Goal: Information Seeking & Learning: Check status

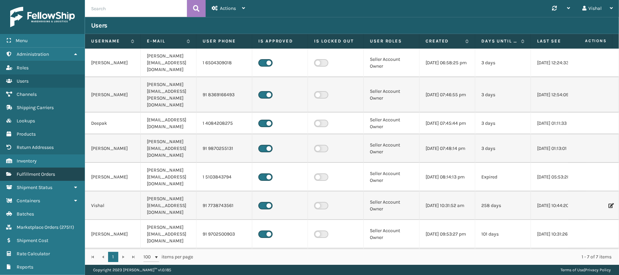
click at [33, 177] on span "Fulfillment Orders" at bounding box center [36, 174] width 38 height 6
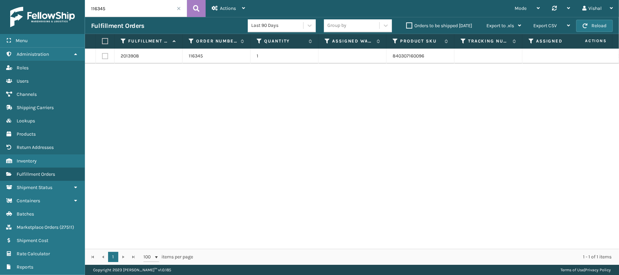
click at [119, 12] on input "116345" at bounding box center [136, 8] width 102 height 17
paste input "72"
drag, startPoint x: 459, startPoint y: 56, endPoint x: 507, endPoint y: 59, distance: 48.3
click at [507, 59] on td "883515349894" at bounding box center [488, 56] width 68 height 15
copy link "883515349894"
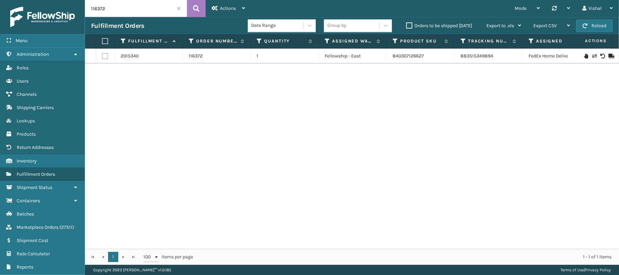
click at [131, 10] on input "116372" at bounding box center [136, 8] width 102 height 17
paste input "86"
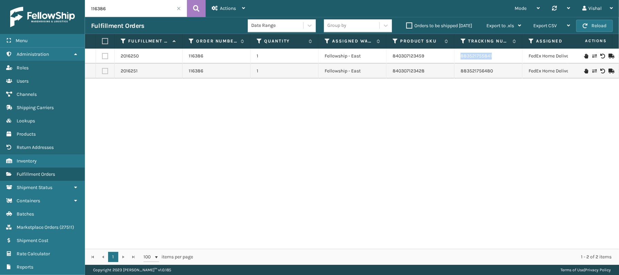
drag, startPoint x: 459, startPoint y: 60, endPoint x: 496, endPoint y: 61, distance: 36.7
click at [496, 61] on td "883521755841" at bounding box center [488, 56] width 68 height 15
copy link "883521755841"
drag, startPoint x: 457, startPoint y: 70, endPoint x: 494, endPoint y: 72, distance: 37.1
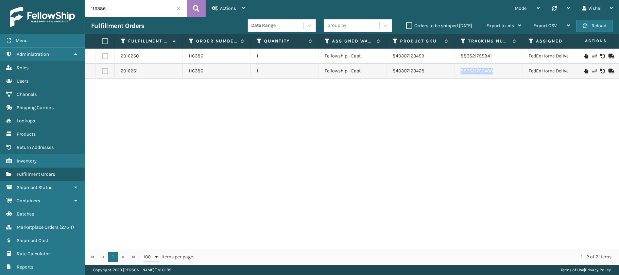
click at [494, 72] on td "883521756480" at bounding box center [488, 71] width 68 height 15
copy link "883521756480"
click at [121, 3] on input "116386" at bounding box center [136, 8] width 102 height 17
paste input "9"
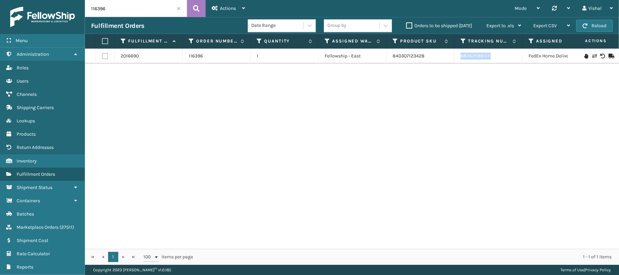
drag, startPoint x: 451, startPoint y: 59, endPoint x: 496, endPoint y: 59, distance: 45.5
click at [496, 59] on tr "2016690 116396 1 Fellowship - East 840307123428 883525901511 FedEx Home Deliver…" at bounding box center [431, 56] width 692 height 15
copy tr "883525901511"
click at [109, 5] on input "116396" at bounding box center [136, 8] width 102 height 17
click at [129, 12] on input "116396" at bounding box center [136, 8] width 102 height 17
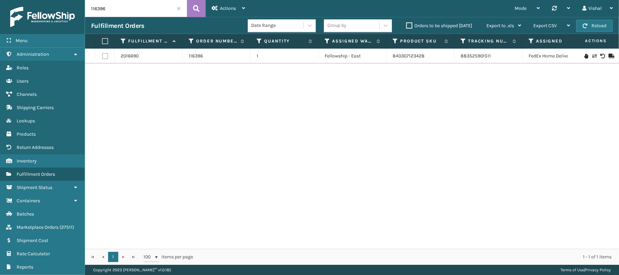
paste input "7"
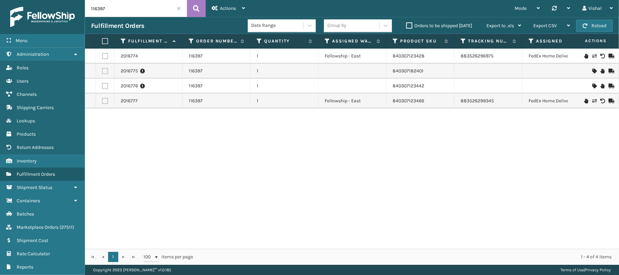
click at [213, 140] on div "2016774 116397 1 Fellowship - East 840307123428 883526296975 FedEx Home Deliver…" at bounding box center [352, 149] width 534 height 200
drag, startPoint x: 390, startPoint y: 70, endPoint x: 427, endPoint y: 71, distance: 36.4
click at [427, 71] on td "840307182401" at bounding box center [420, 71] width 68 height 15
copy link "840307182401"
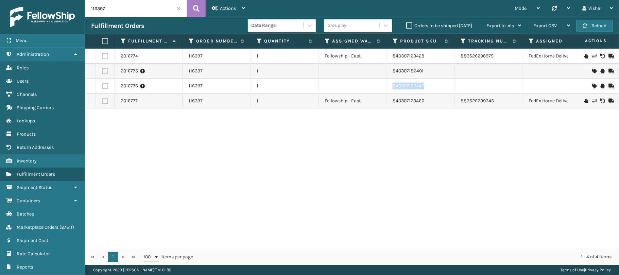
drag, startPoint x: 390, startPoint y: 85, endPoint x: 424, endPoint y: 85, distance: 34.0
click at [424, 85] on td "840307123442" at bounding box center [420, 85] width 68 height 15
copy link "840307123442"
drag, startPoint x: 390, startPoint y: 54, endPoint x: 438, endPoint y: 56, distance: 47.9
click at [438, 56] on td "840307123428" at bounding box center [420, 56] width 68 height 15
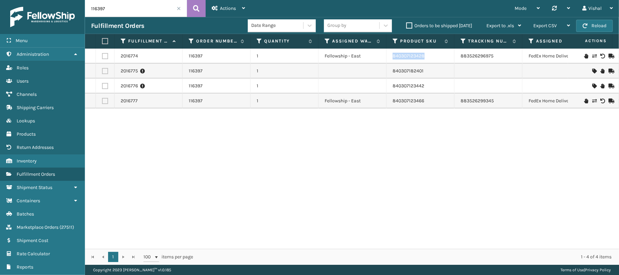
copy link "840307123428"
click at [374, 166] on div "2016774 116397 1 Fellowship - East 840307123428 883526296975 FedEx Home Deliver…" at bounding box center [352, 149] width 534 height 200
click at [290, 134] on div "2016774 116397 1 Fellowship - East 840307123428 883526296975 FedEx Home Deliver…" at bounding box center [352, 149] width 534 height 200
click at [302, 186] on div "2016774 116397 1 Fellowship - East 840307123428 883526296975 FedEx Home Deliver…" at bounding box center [352, 149] width 534 height 200
drag, startPoint x: 420, startPoint y: 57, endPoint x: 436, endPoint y: 57, distance: 16.3
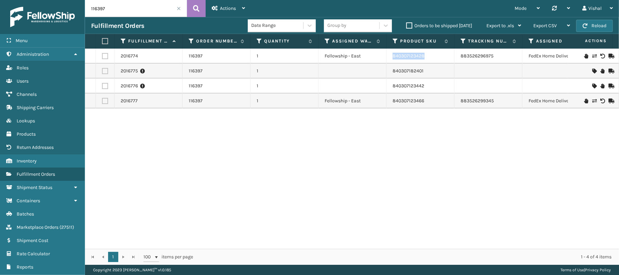
click at [436, 57] on td "840307123428" at bounding box center [420, 56] width 68 height 15
copy link "840307123428"
drag, startPoint x: 458, startPoint y: 60, endPoint x: 507, endPoint y: 60, distance: 49.3
click at [507, 60] on td "883526296975" at bounding box center [488, 56] width 68 height 15
click at [246, 152] on div "2016774 116397 1 Fellowship - East 840307123428 883526296975 FedEx Home Deliver…" at bounding box center [352, 149] width 534 height 200
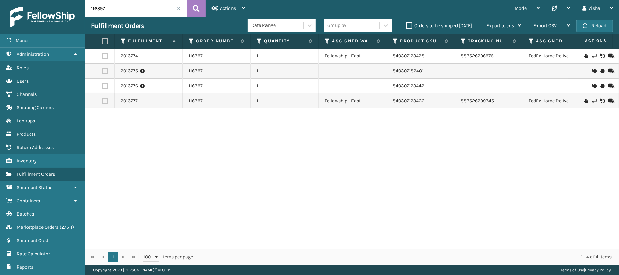
click at [238, 154] on div "2016774 116397 1 Fellowship - East 840307123428 883526296975 FedEx Home Deliver…" at bounding box center [352, 149] width 534 height 200
drag, startPoint x: 457, startPoint y: 56, endPoint x: 494, endPoint y: 58, distance: 37.1
click at [494, 58] on td "883526296975" at bounding box center [488, 56] width 68 height 15
drag, startPoint x: 458, startPoint y: 100, endPoint x: 506, endPoint y: 101, distance: 47.9
click at [506, 101] on td "883526299345" at bounding box center [488, 100] width 68 height 15
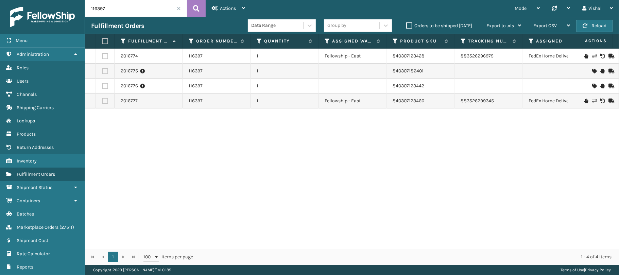
click at [152, 135] on div "2016774 116397 1 Fellowship - East 840307123428 883526296975 FedEx Home Deliver…" at bounding box center [352, 149] width 534 height 200
click at [184, 175] on div "2016774 116397 1 Fellowship - East 840307123428 883526296975 FedEx Home Deliver…" at bounding box center [352, 149] width 534 height 200
click at [141, 7] on input "116397" at bounding box center [136, 8] width 102 height 17
paste input "2-7475999-9788220"
type input "112-7475999-9788220"
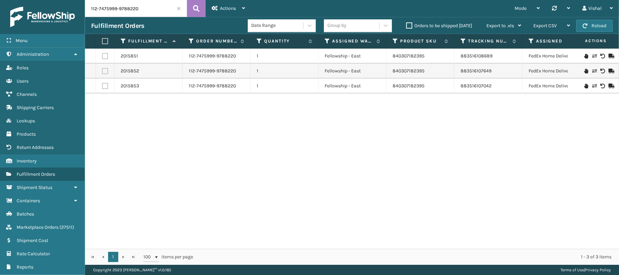
click at [211, 122] on div "2015851 112-7475999-9788220 1 Fellowship - East 840307182395 883516108689 FedEx…" at bounding box center [352, 149] width 534 height 200
drag, startPoint x: 455, startPoint y: 58, endPoint x: 510, endPoint y: 57, distance: 55.0
click at [510, 57] on td "883516108689" at bounding box center [488, 56] width 68 height 15
drag, startPoint x: 457, startPoint y: 75, endPoint x: 502, endPoint y: 73, distance: 44.9
click at [502, 73] on td "883516107649" at bounding box center [488, 71] width 68 height 15
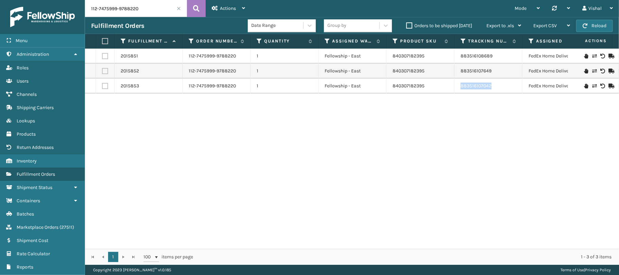
drag, startPoint x: 455, startPoint y: 87, endPoint x: 497, endPoint y: 90, distance: 41.6
click at [497, 90] on td "883516107042" at bounding box center [488, 85] width 68 height 15
